Goal: Navigation & Orientation: Find specific page/section

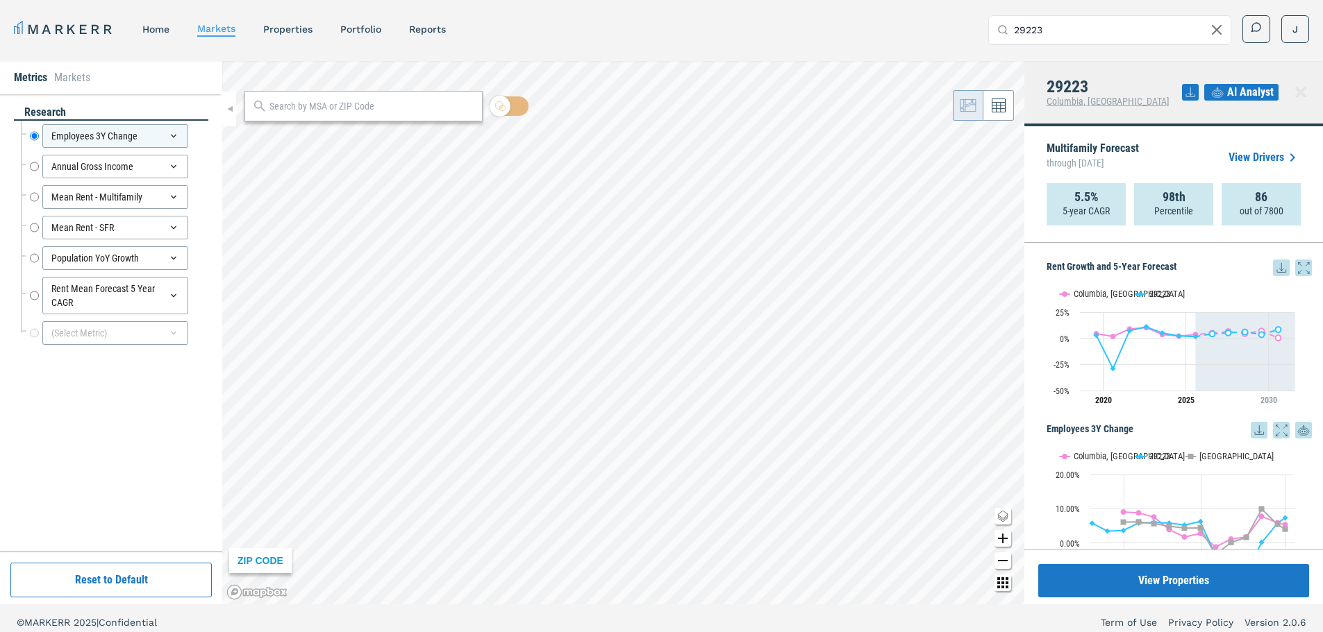
scroll to position [972, 0]
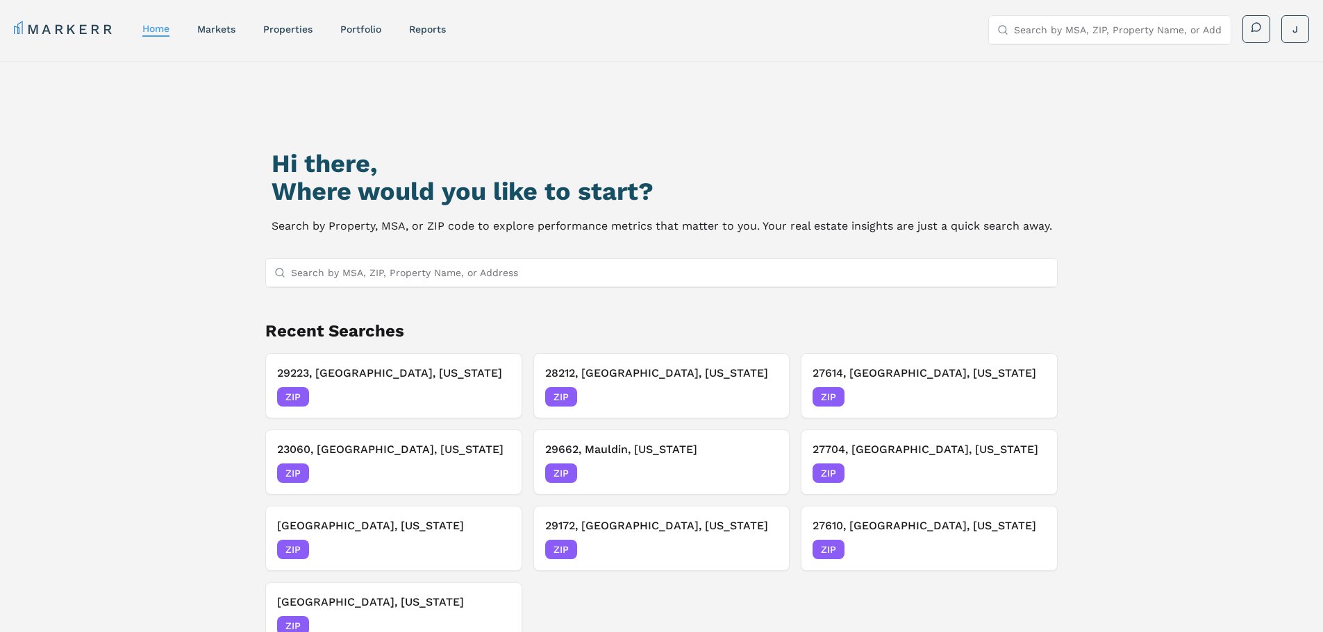
click at [474, 271] on input "Search by MSA, ZIP, Property Name, or Address" at bounding box center [670, 273] width 758 height 28
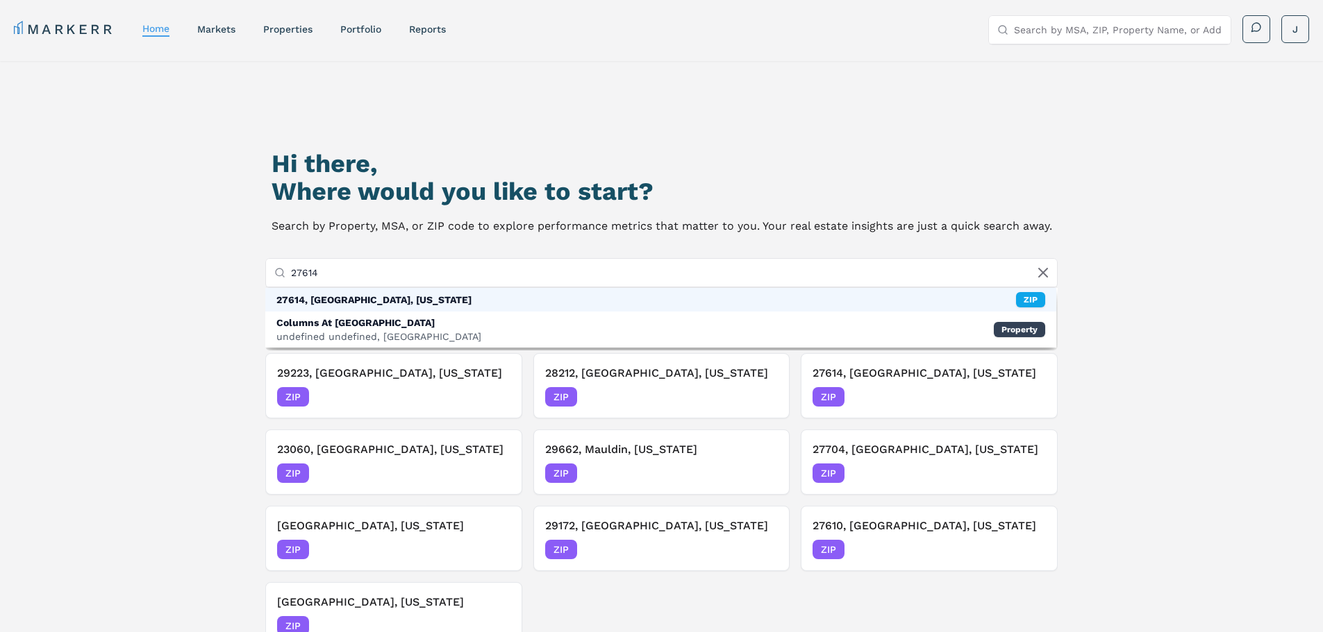
type input "27614"
click at [467, 310] on div "27614, Raleigh, North Carolina ZIP" at bounding box center [660, 300] width 791 height 24
